Goal: Task Accomplishment & Management: Use online tool/utility

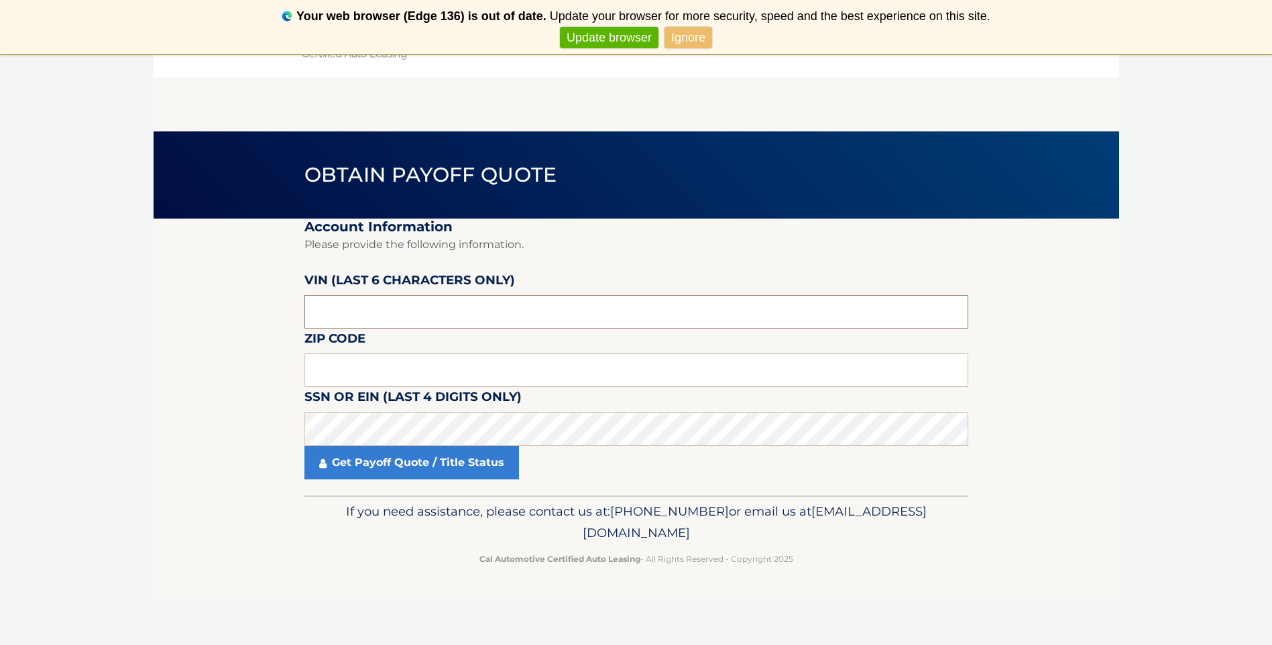
click at [388, 306] on input "text" at bounding box center [636, 312] width 664 height 34
type input "057220"
type input "07044"
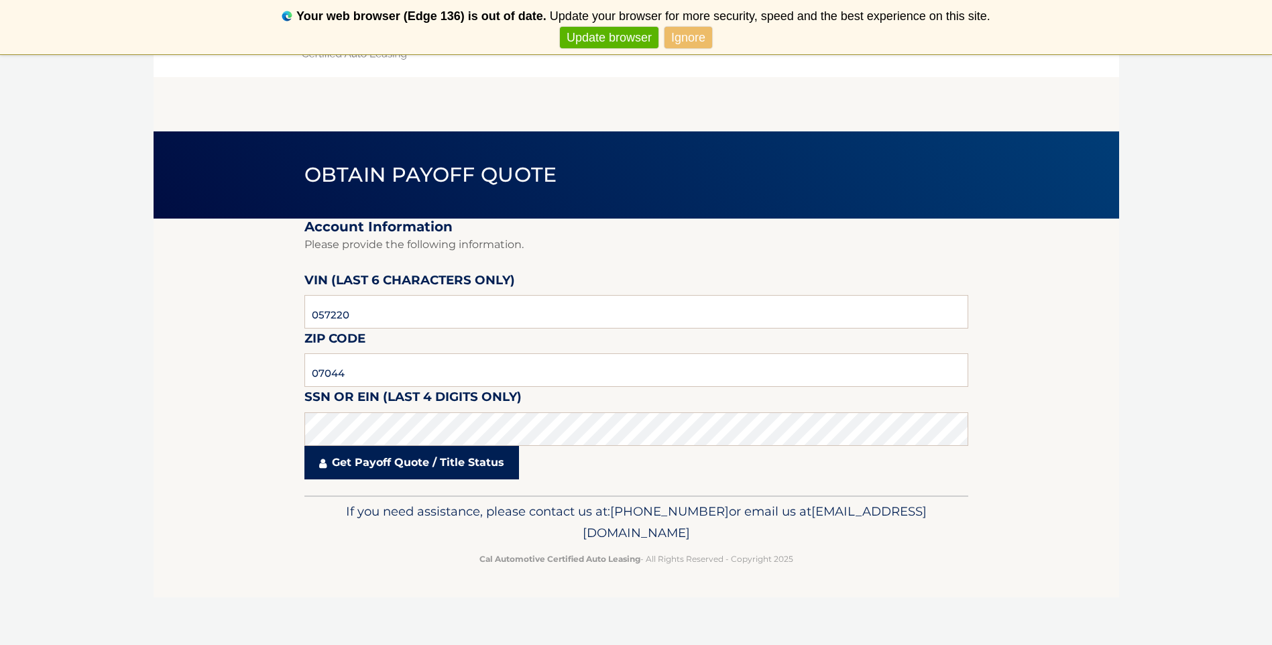
click at [445, 461] on link "Get Payoff Quote / Title Status" at bounding box center [411, 463] width 215 height 34
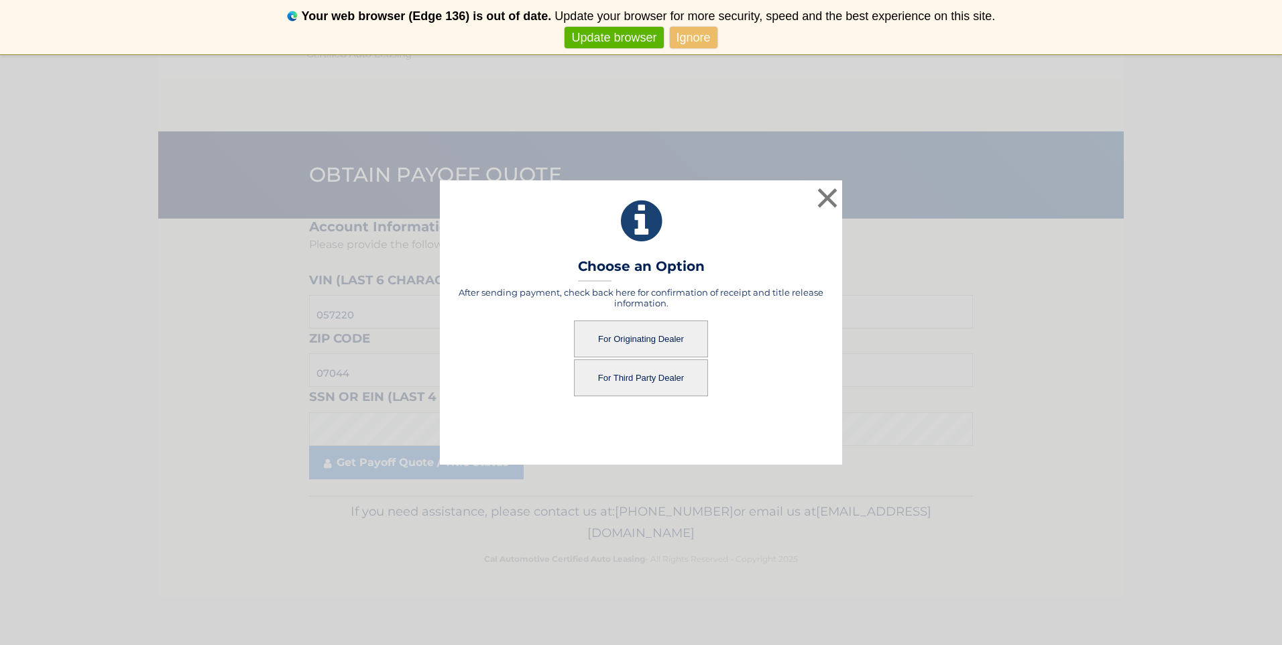
click at [665, 340] on button "For Originating Dealer" at bounding box center [641, 339] width 134 height 37
click at [632, 337] on button "For Originating Dealer" at bounding box center [641, 339] width 134 height 37
